Goal: Task Accomplishment & Management: Manage account settings

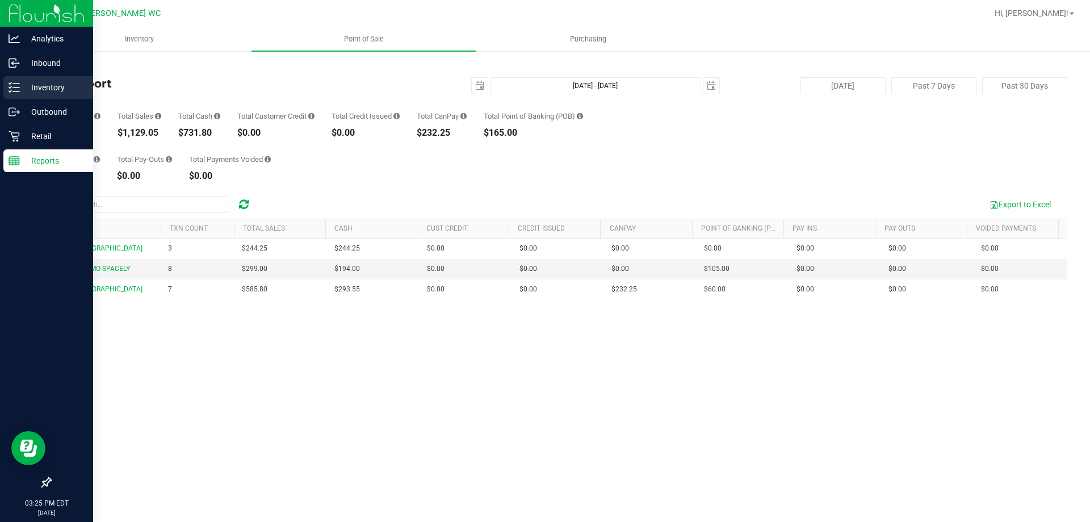
click at [19, 81] on div "Inventory" at bounding box center [48, 87] width 90 height 23
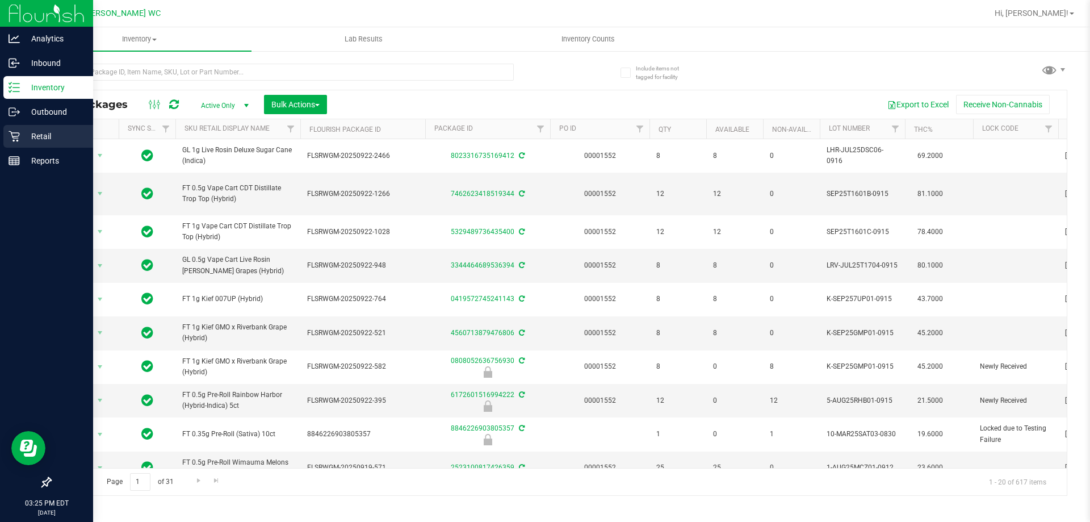
click at [21, 139] on p "Retail" at bounding box center [54, 136] width 68 height 14
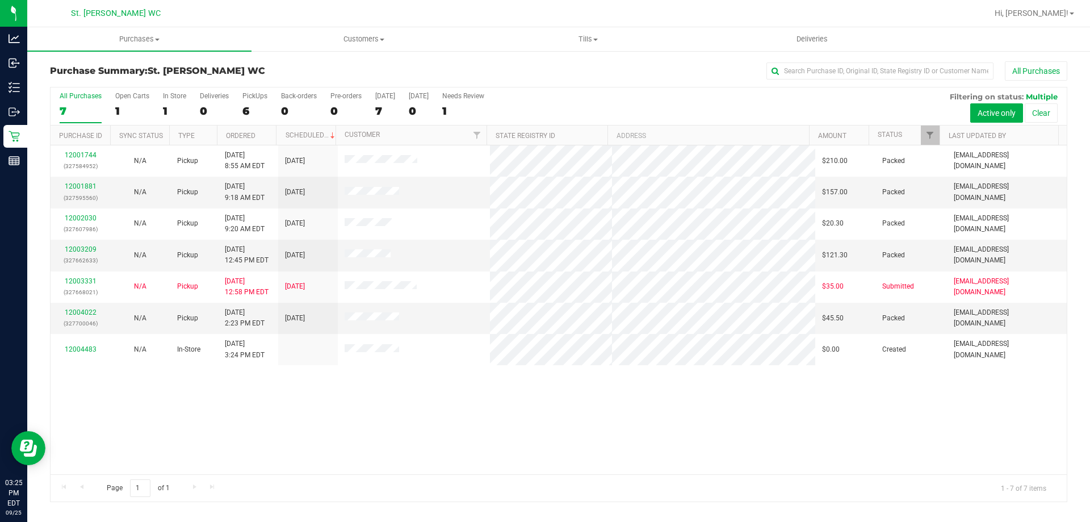
click at [281, 9] on div at bounding box center [595, 13] width 784 height 22
click at [569, 78] on div "All Purchases" at bounding box center [728, 70] width 679 height 19
click at [364, 27] on link "Customers All customers Add a new customer All physicians" at bounding box center [364, 39] width 224 height 24
click at [346, 63] on li "All customers" at bounding box center [364, 69] width 224 height 14
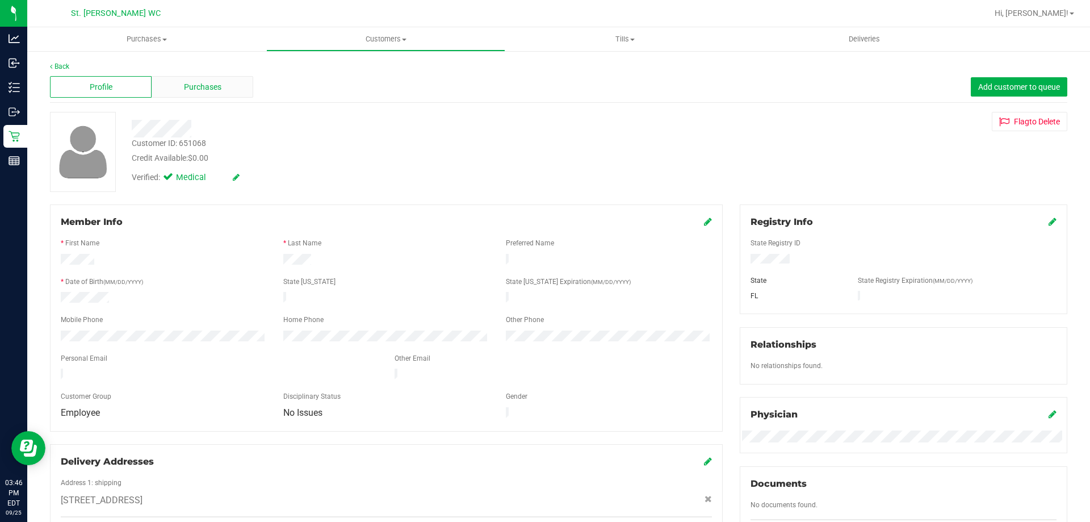
click at [212, 80] on div "Purchases" at bounding box center [203, 87] width 102 height 22
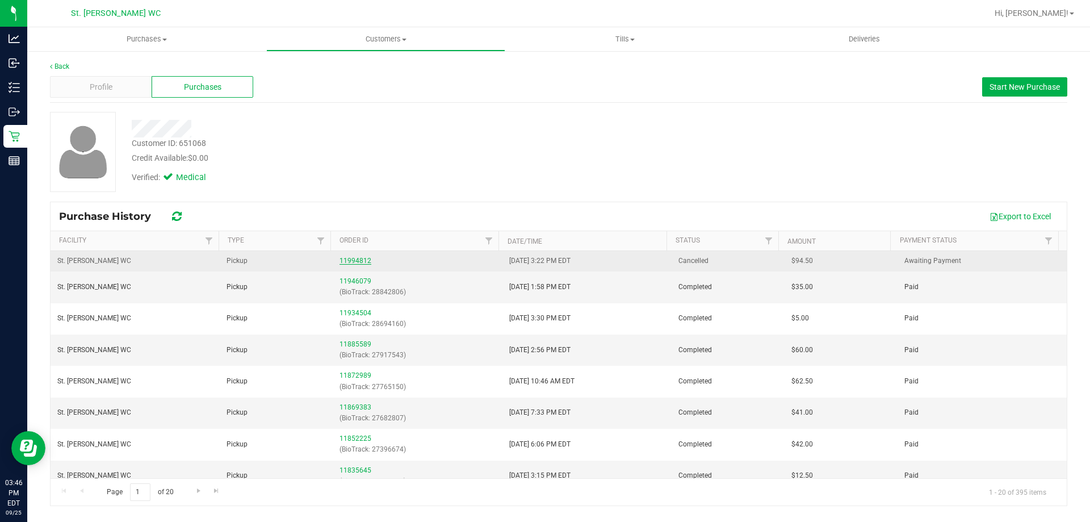
click at [365, 258] on link "11994812" at bounding box center [356, 261] width 32 height 8
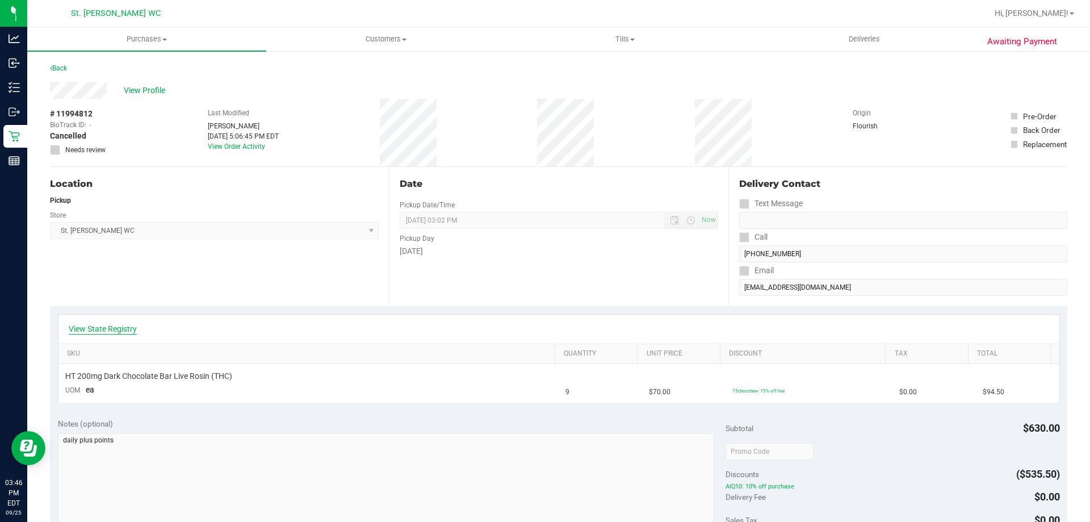
click at [120, 325] on link "View State Registry" at bounding box center [103, 328] width 68 height 11
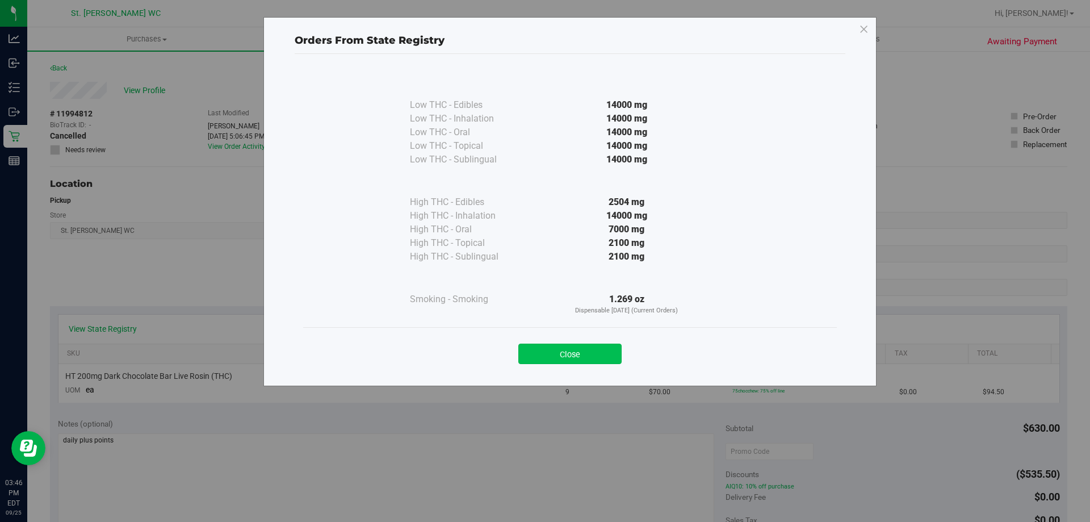
click at [602, 351] on button "Close" at bounding box center [570, 354] width 103 height 20
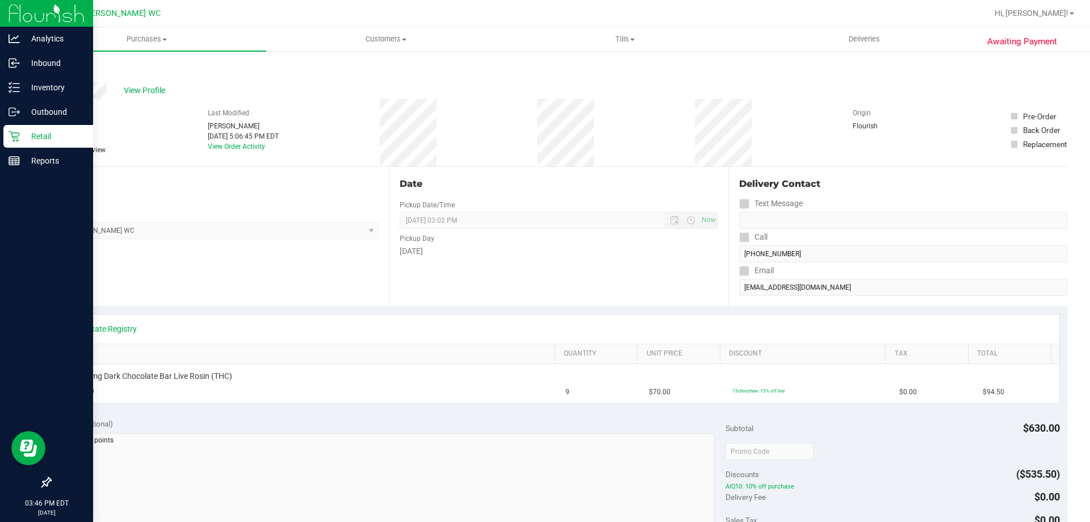
click at [14, 144] on div "Retail" at bounding box center [48, 136] width 90 height 23
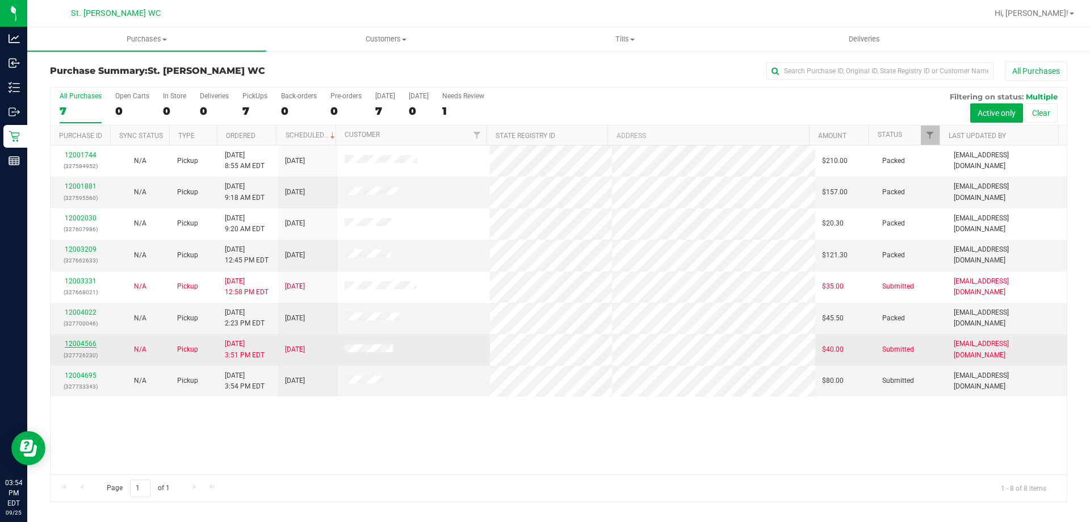
click at [81, 344] on link "12004566" at bounding box center [81, 344] width 32 height 8
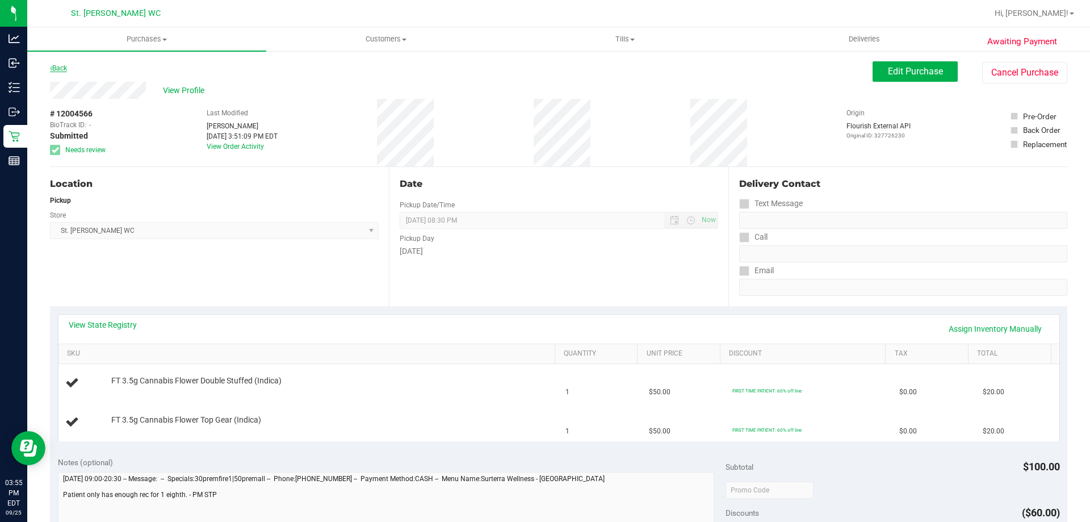
click at [58, 66] on link "Back" at bounding box center [58, 68] width 17 height 8
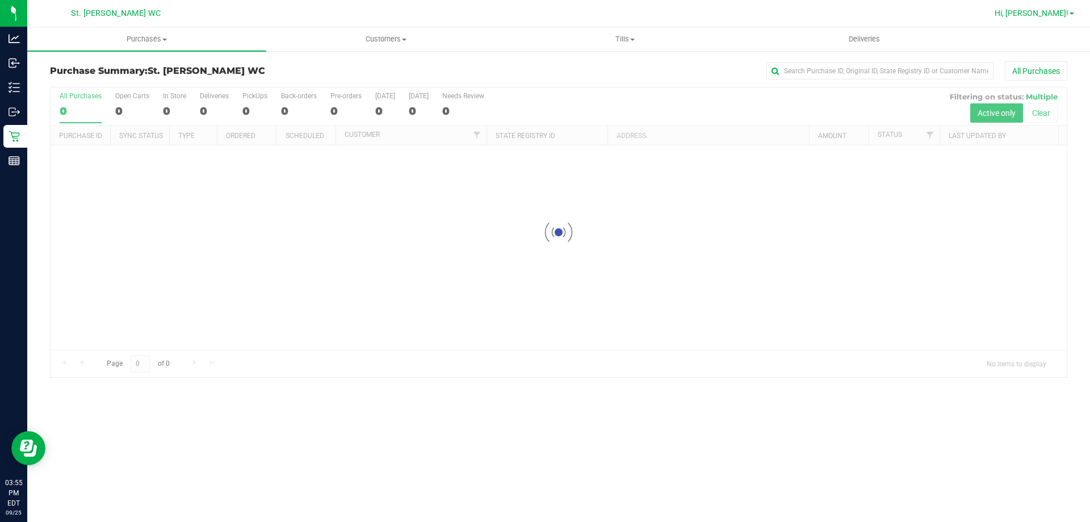
click at [1063, 11] on span "Hi, [PERSON_NAME]!" at bounding box center [1032, 13] width 74 height 9
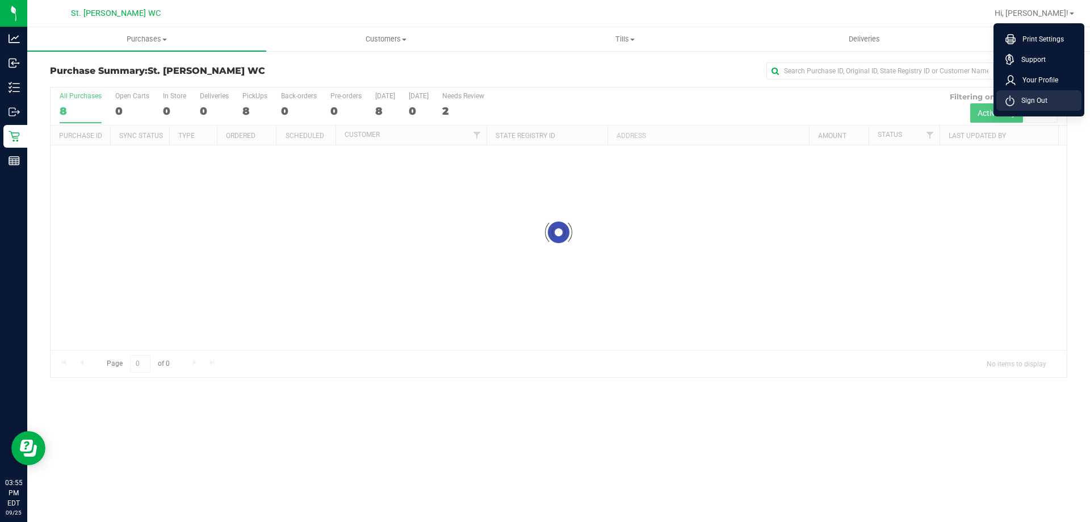
click at [1025, 102] on span "Sign Out" at bounding box center [1031, 100] width 33 height 11
